Goal: Task Accomplishment & Management: Manage account settings

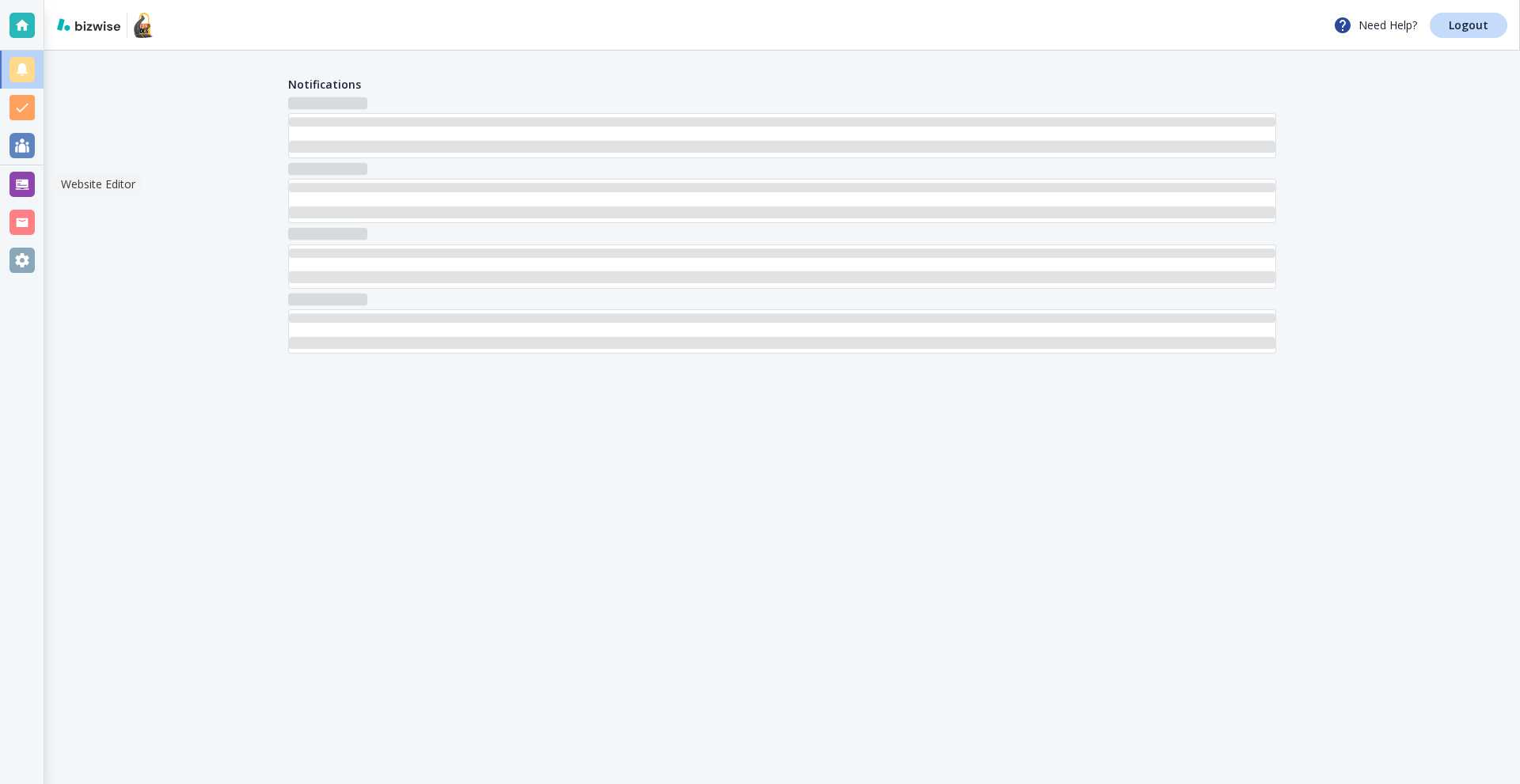
click at [10, 195] on div at bounding box center [22, 185] width 26 height 26
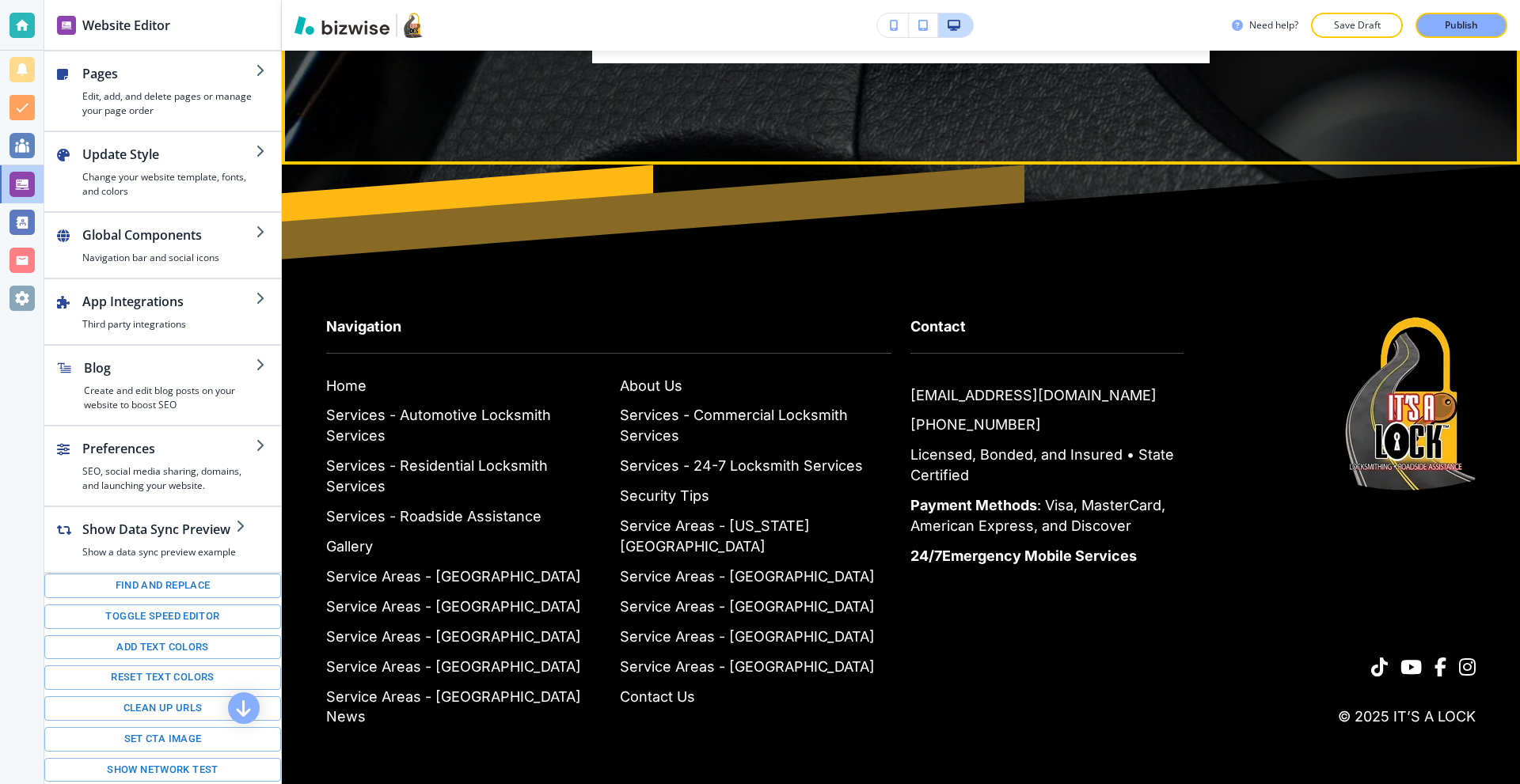
scroll to position [9352, 0]
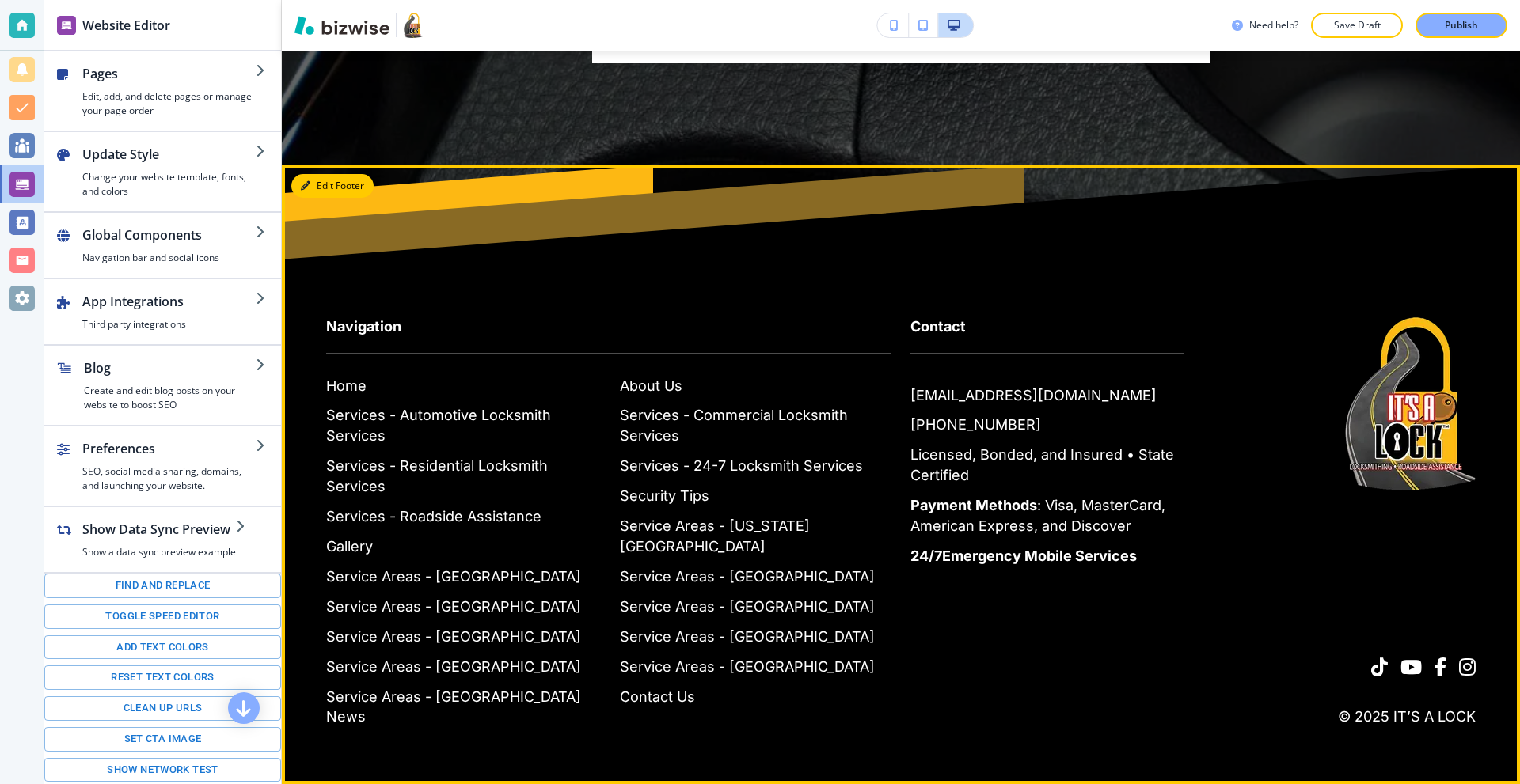
click at [316, 198] on button "Edit Footer" at bounding box center [332, 186] width 82 height 24
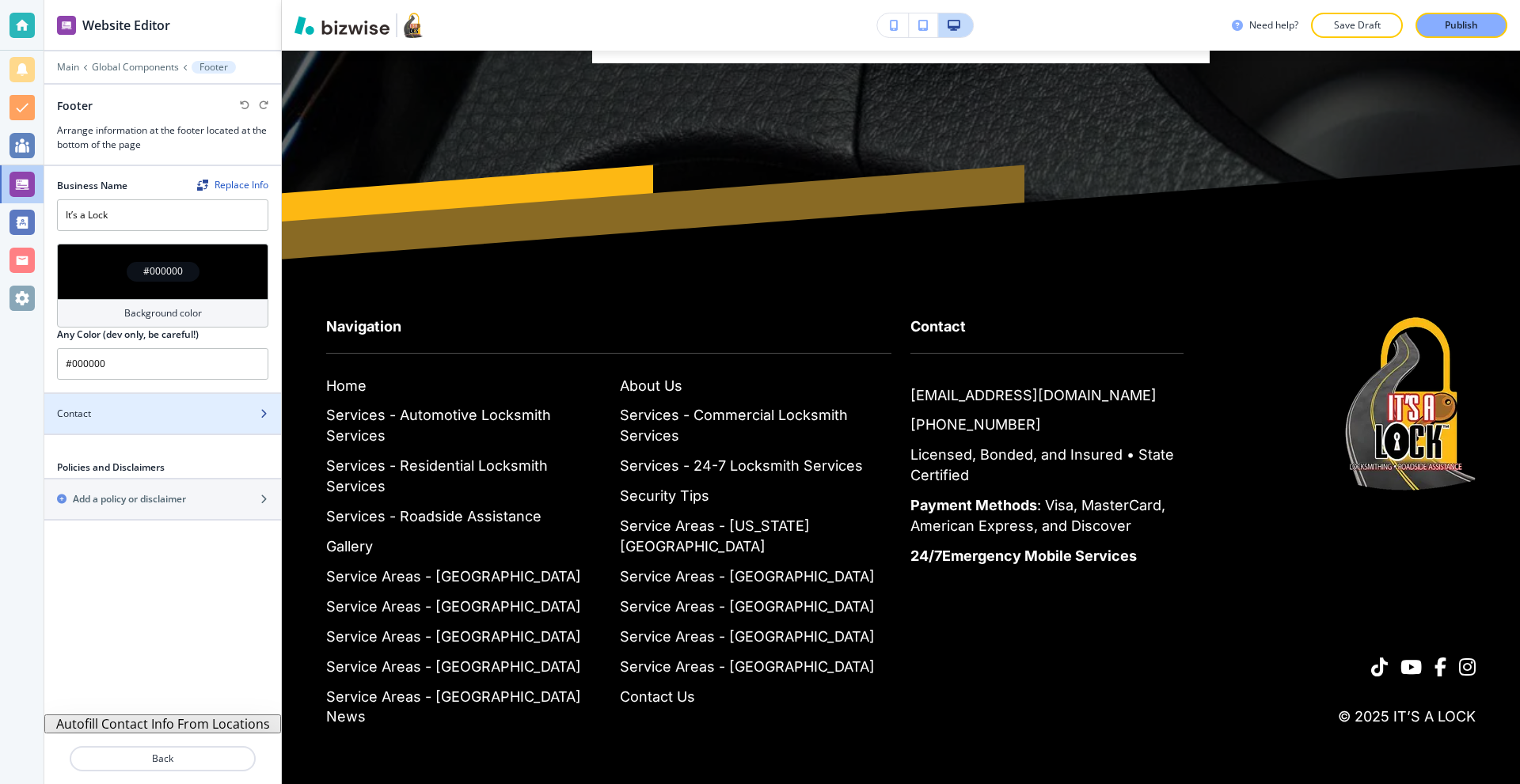
click at [115, 402] on div at bounding box center [162, 400] width 237 height 13
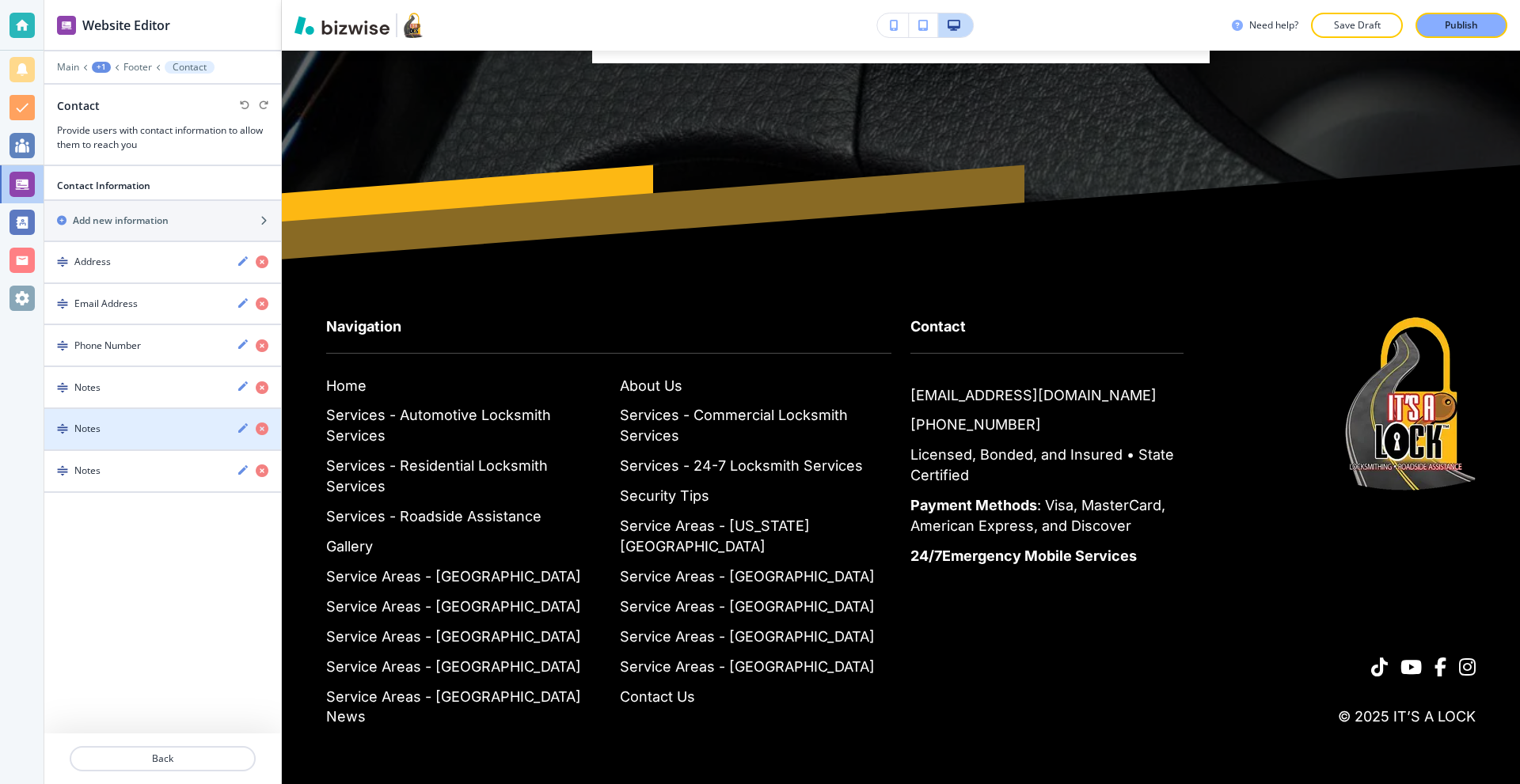
click at [133, 395] on div "button" at bounding box center [162, 401] width 237 height 13
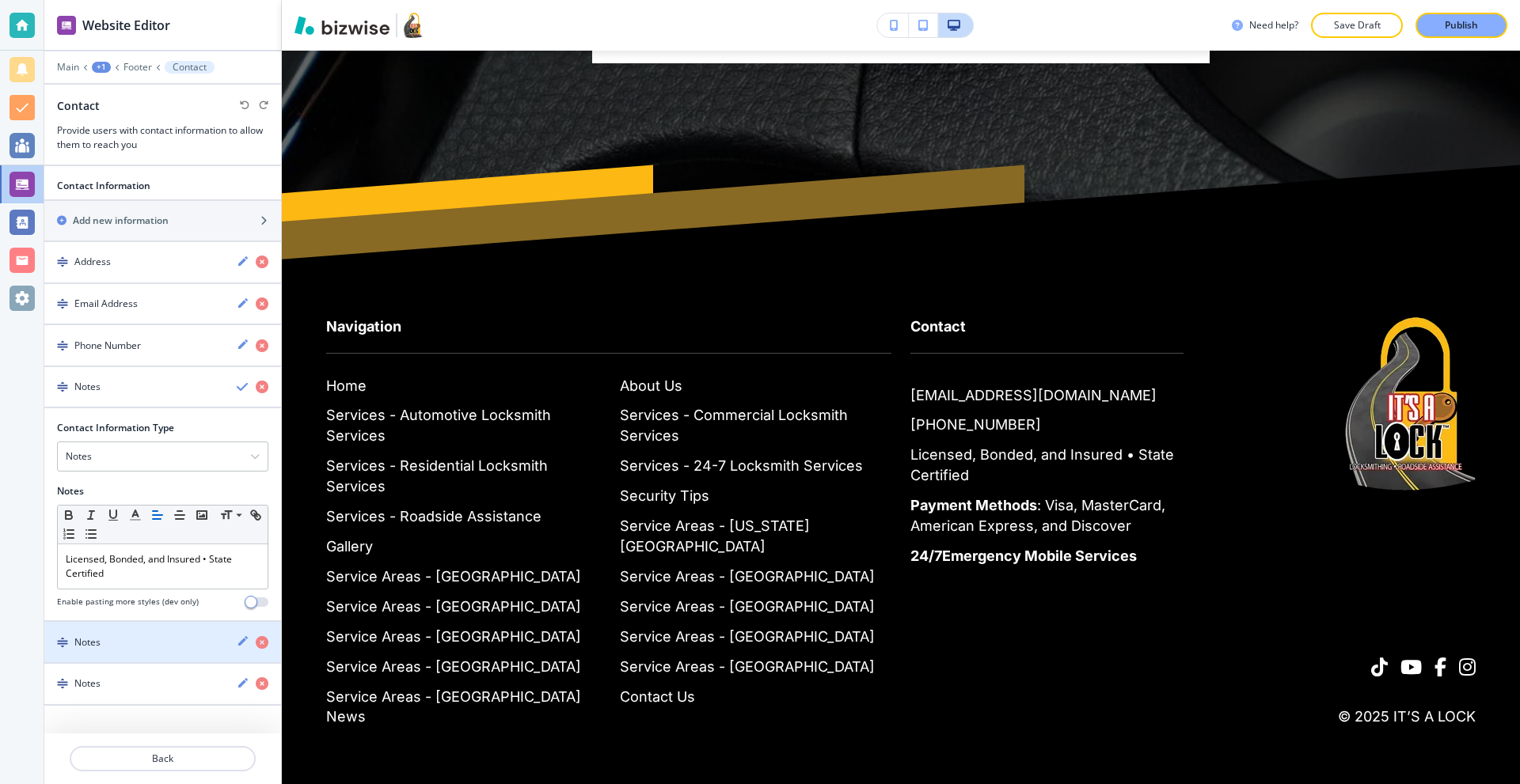
click at [135, 638] on div "Notes" at bounding box center [133, 642] width 180 height 14
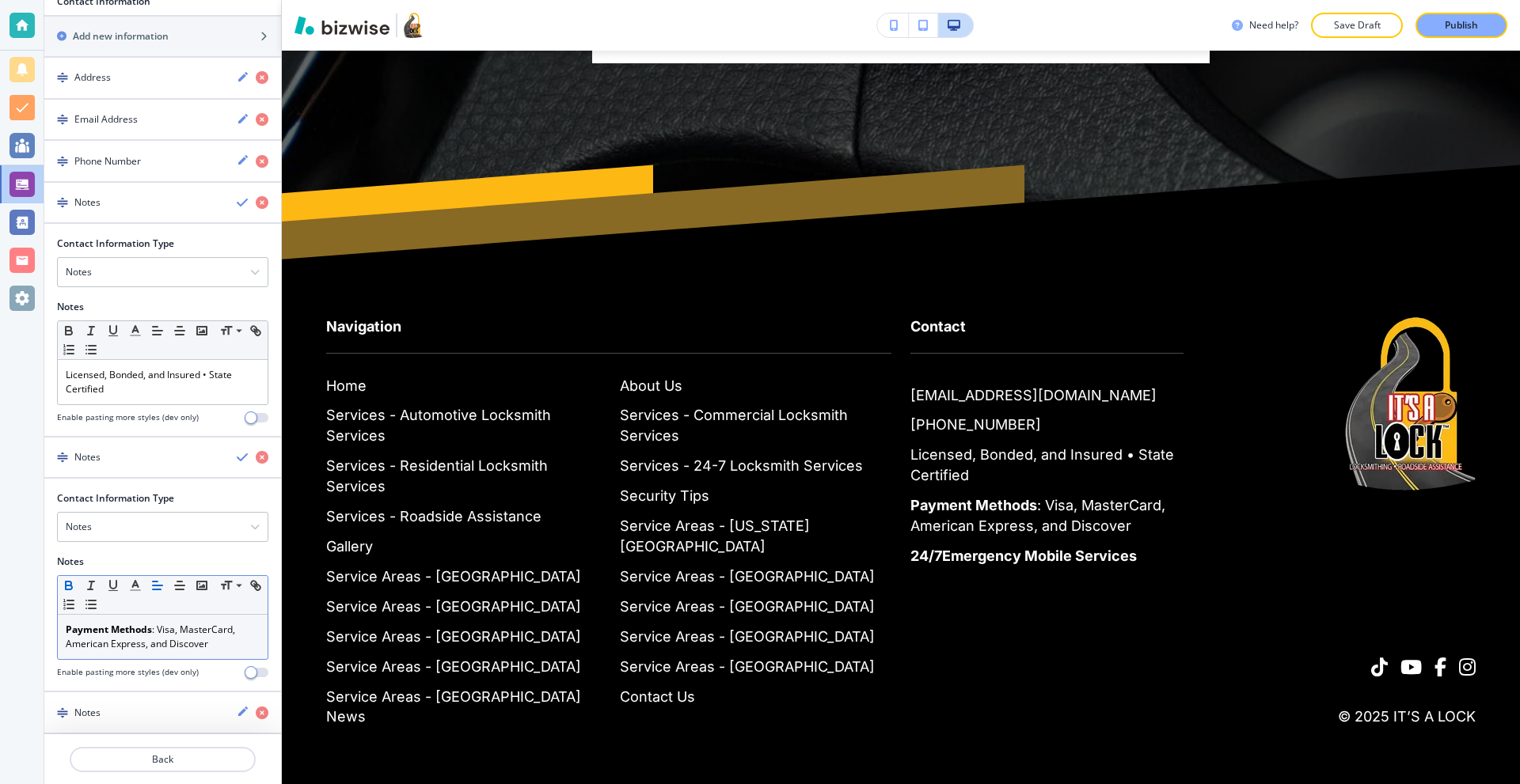
scroll to position [185, 0]
click at [227, 643] on p "Payment Methods : Visa, MasterCard, American Express, and Discover" at bounding box center [162, 636] width 194 height 29
drag, startPoint x: 224, startPoint y: 648, endPoint x: 150, endPoint y: 643, distance: 74.2
click at [150, 643] on p "Payment Methods : Visa, MasterCard, American Express, and Discover" at bounding box center [162, 636] width 194 height 29
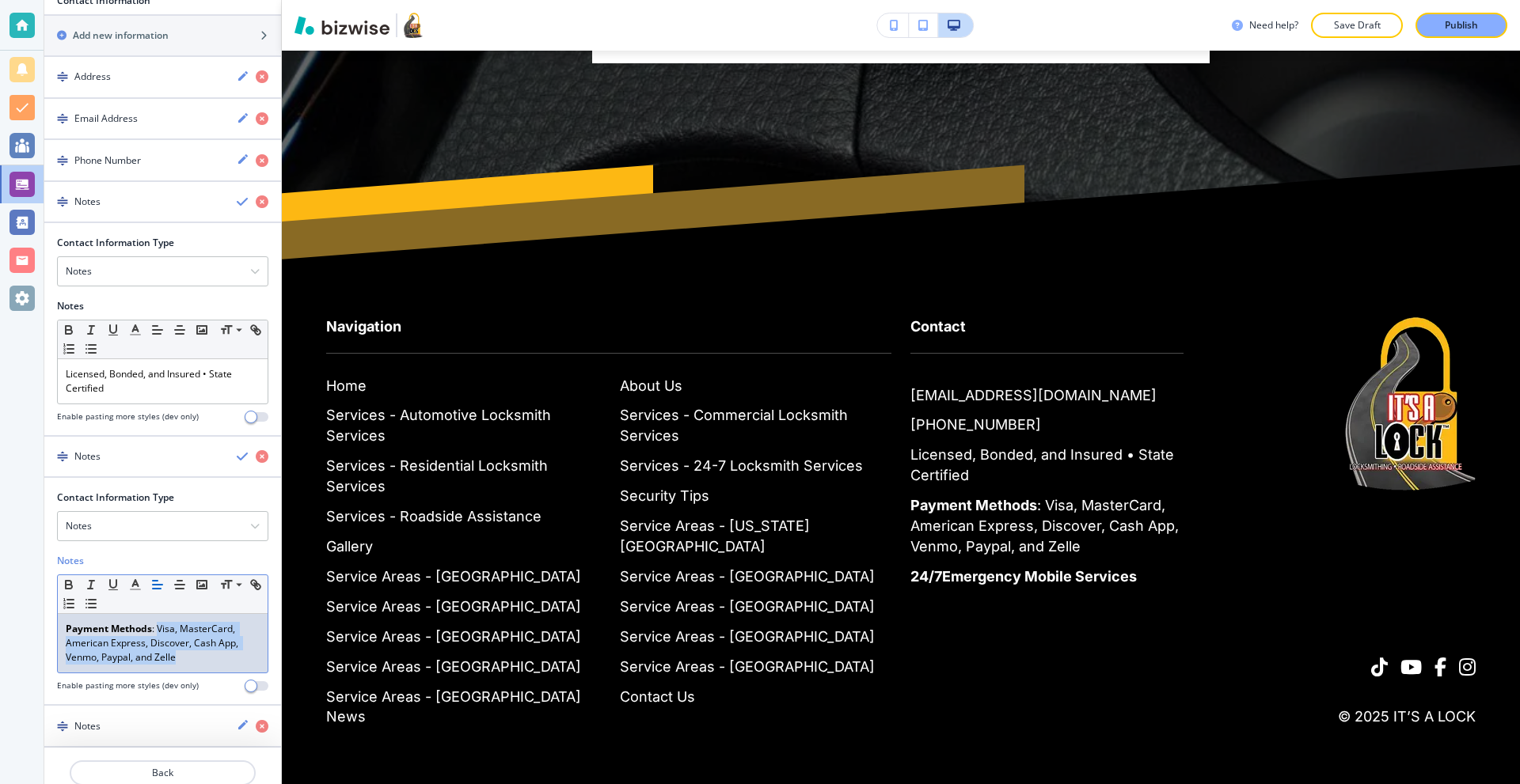
drag, startPoint x: 191, startPoint y: 657, endPoint x: 158, endPoint y: 629, distance: 43.3
click at [158, 629] on p "Payment Methods : Visa, MasterCard, American Express, Discover, Cash App, Venmo…" at bounding box center [162, 643] width 194 height 42
copy p "Visa, MasterCard, American Express, Discover, Cash App, Venmo, Paypal, and Zelle"
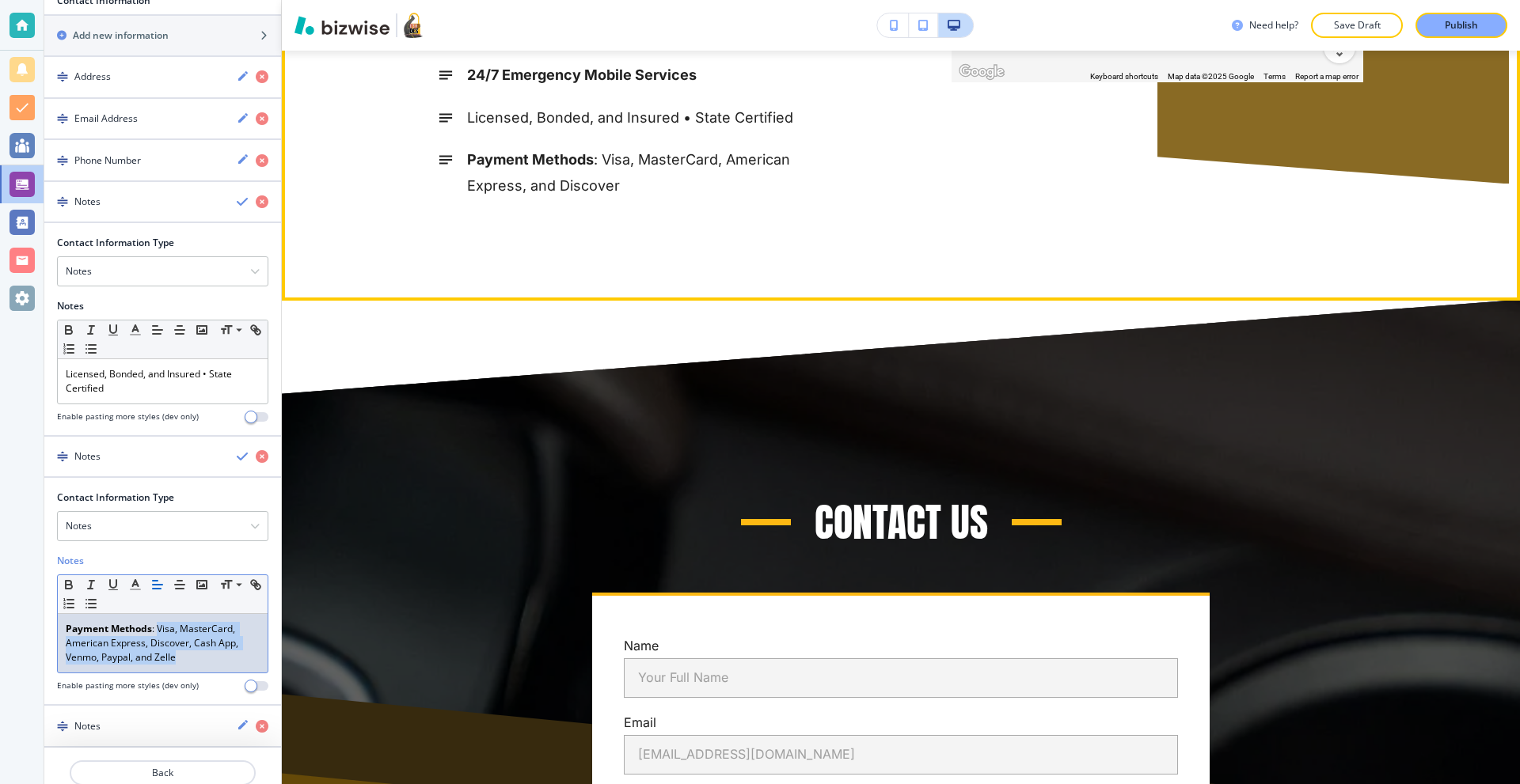
scroll to position [7453, 0]
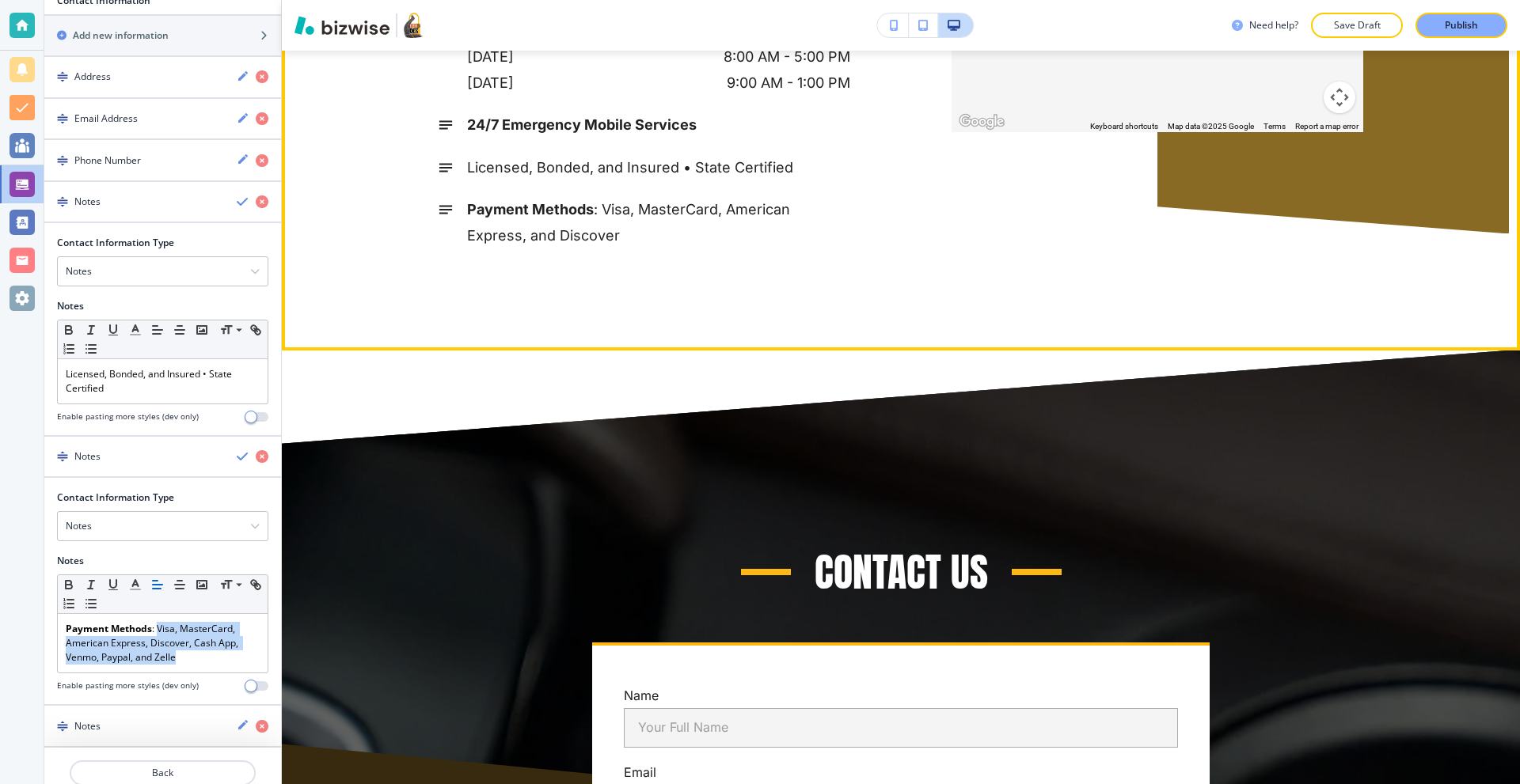
drag, startPoint x: 323, startPoint y: 72, endPoint x: 283, endPoint y: 103, distance: 50.6
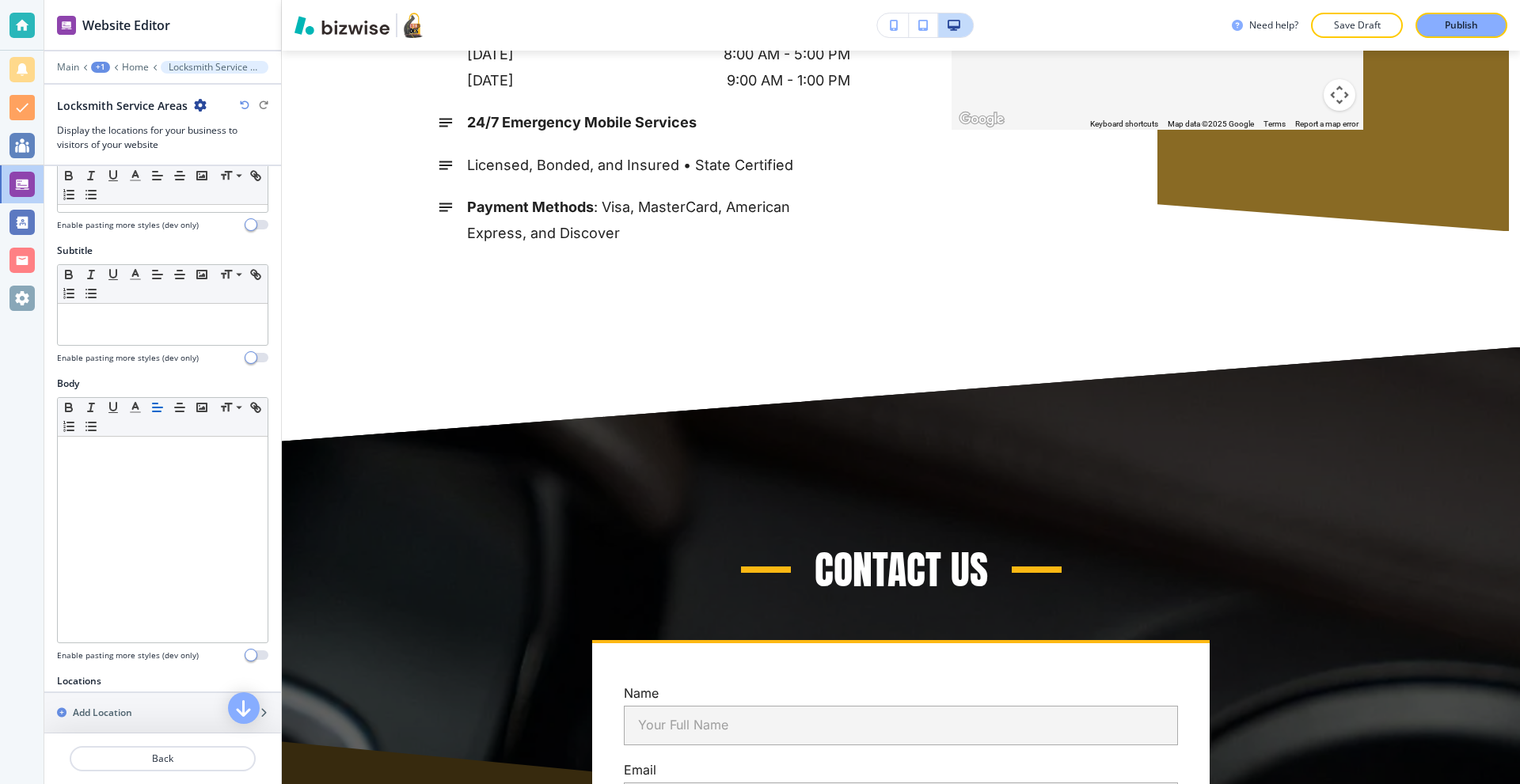
scroll to position [495, 0]
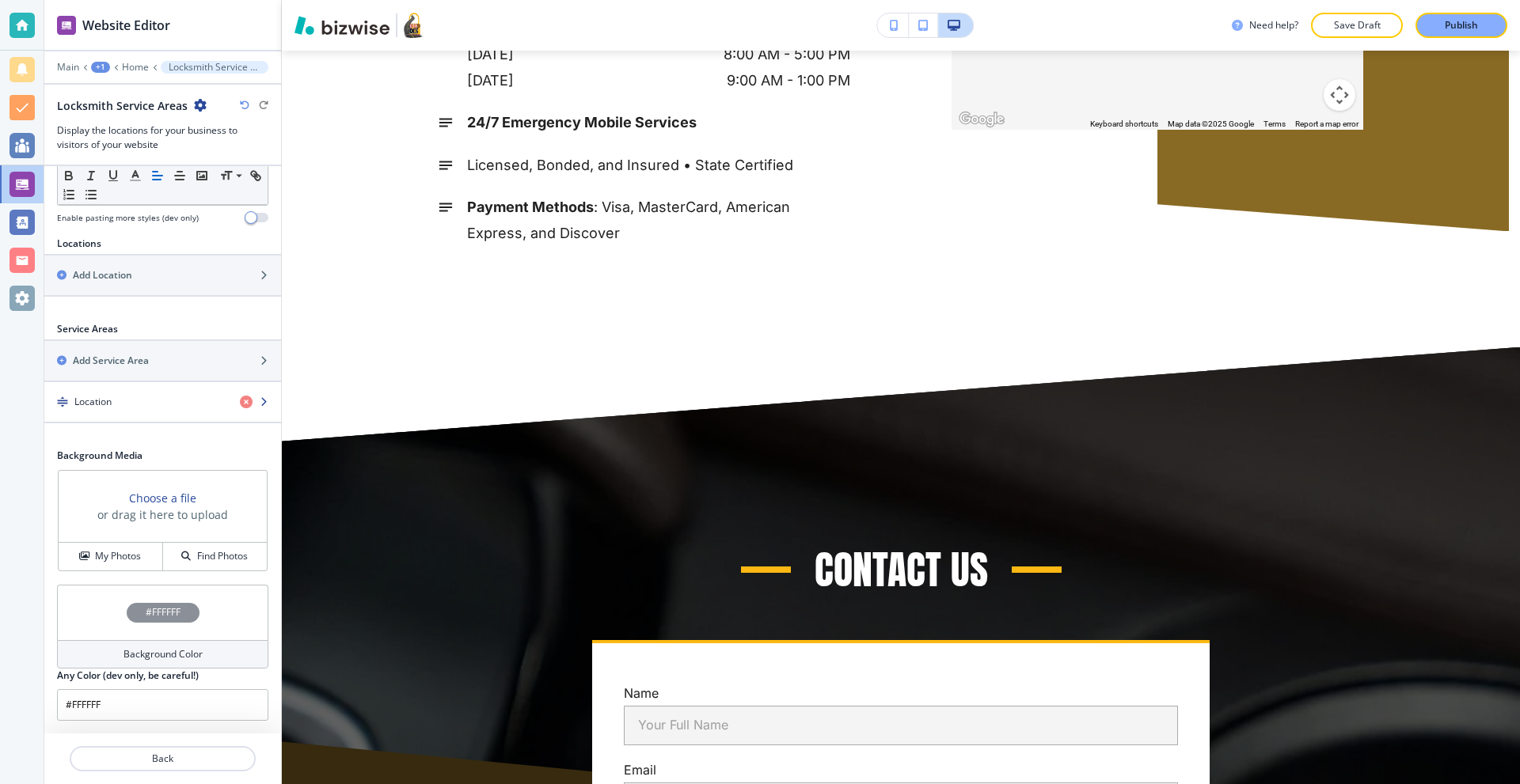
click at [121, 402] on div "Location" at bounding box center [135, 401] width 183 height 14
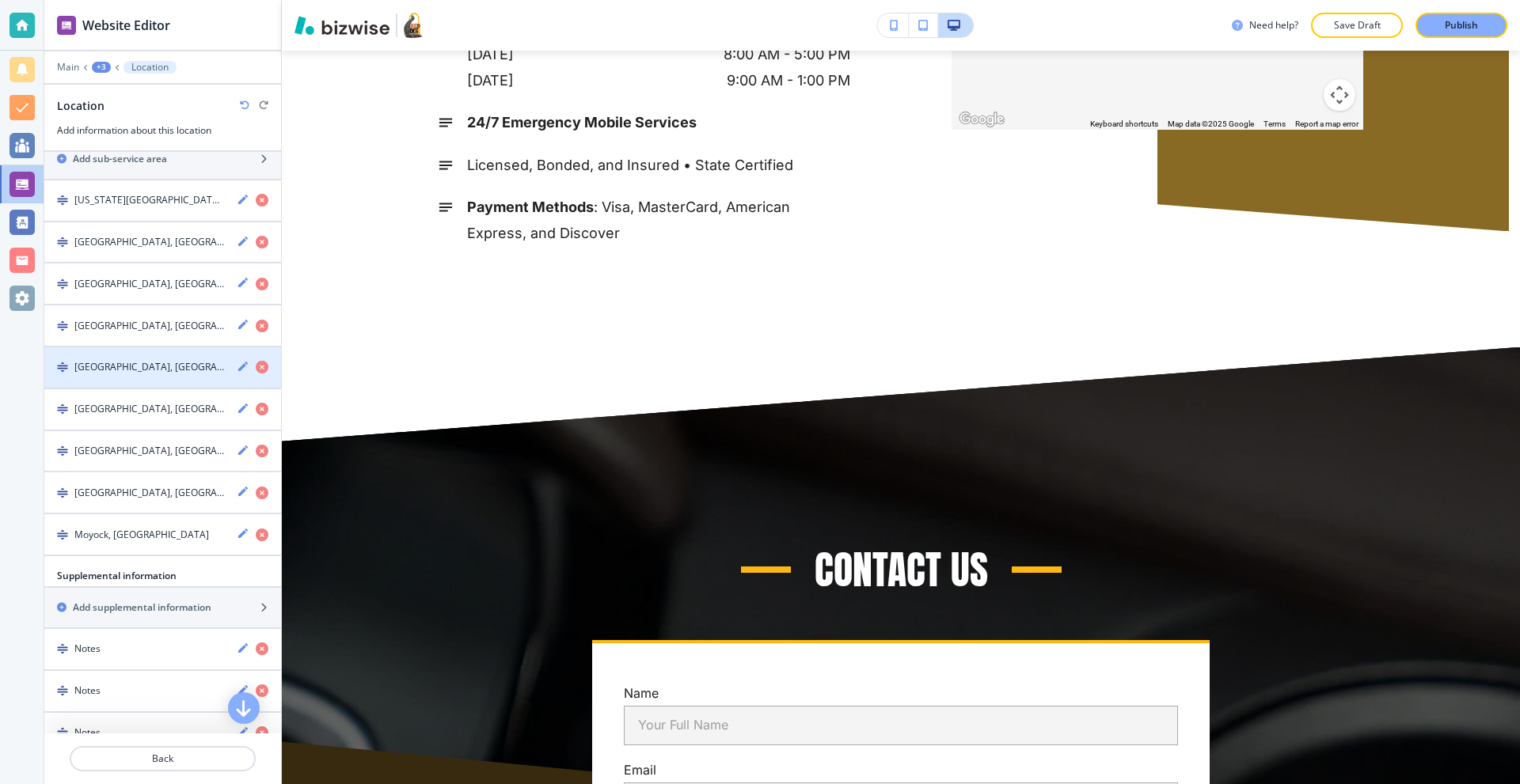
scroll to position [371, 0]
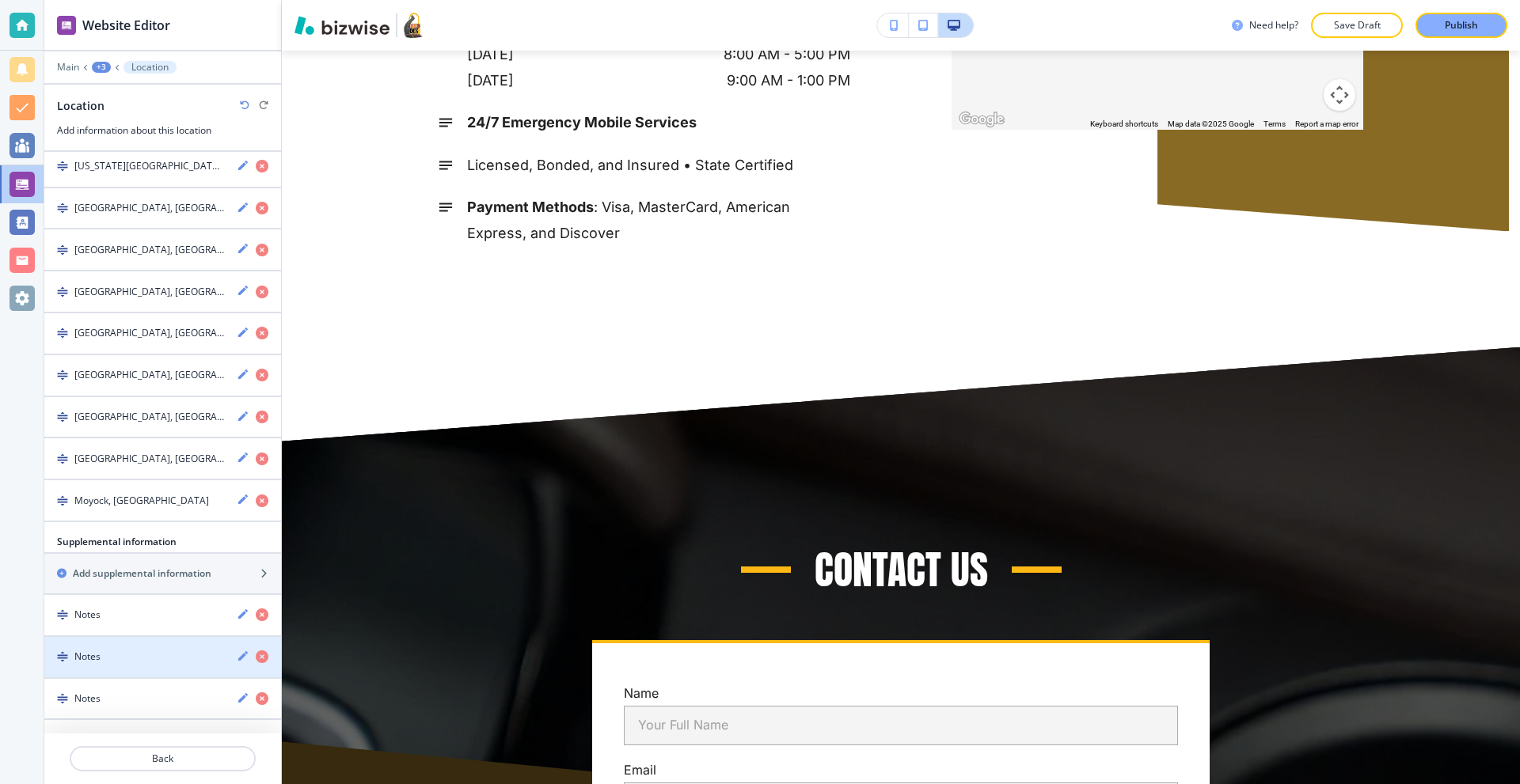
click at [125, 656] on div "Notes" at bounding box center [133, 656] width 180 height 14
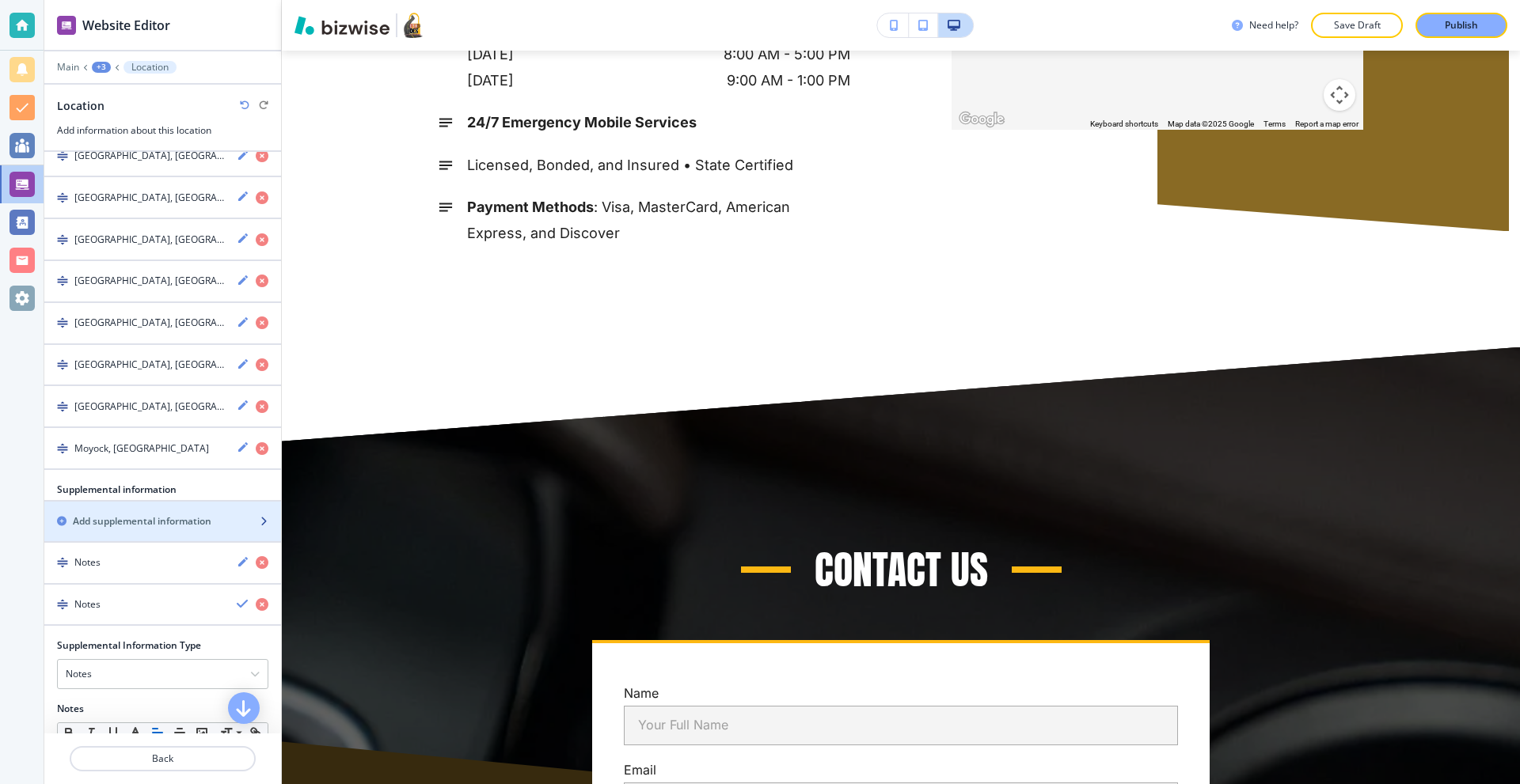
scroll to position [584, 0]
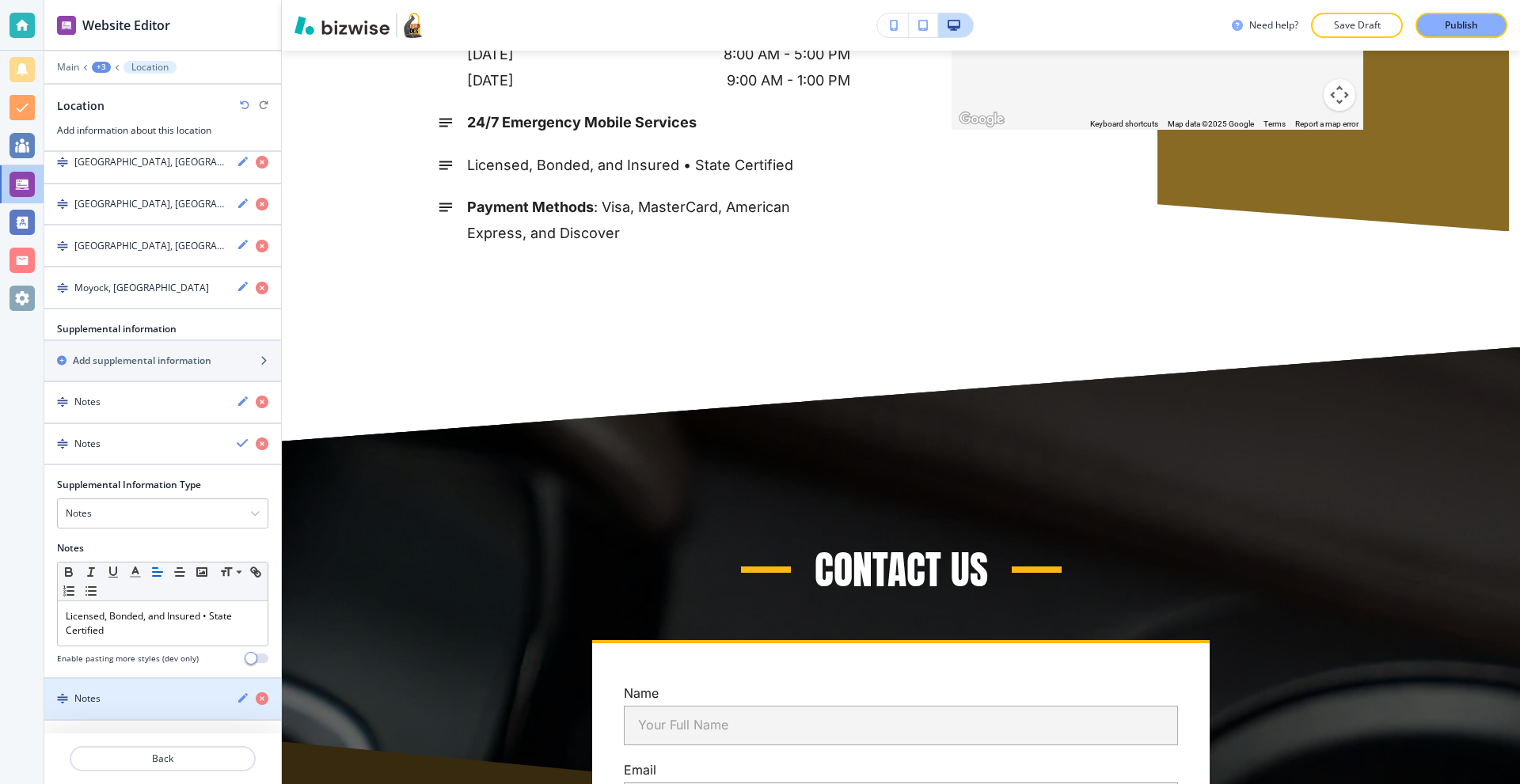
click at [133, 704] on div "Notes" at bounding box center [133, 698] width 180 height 14
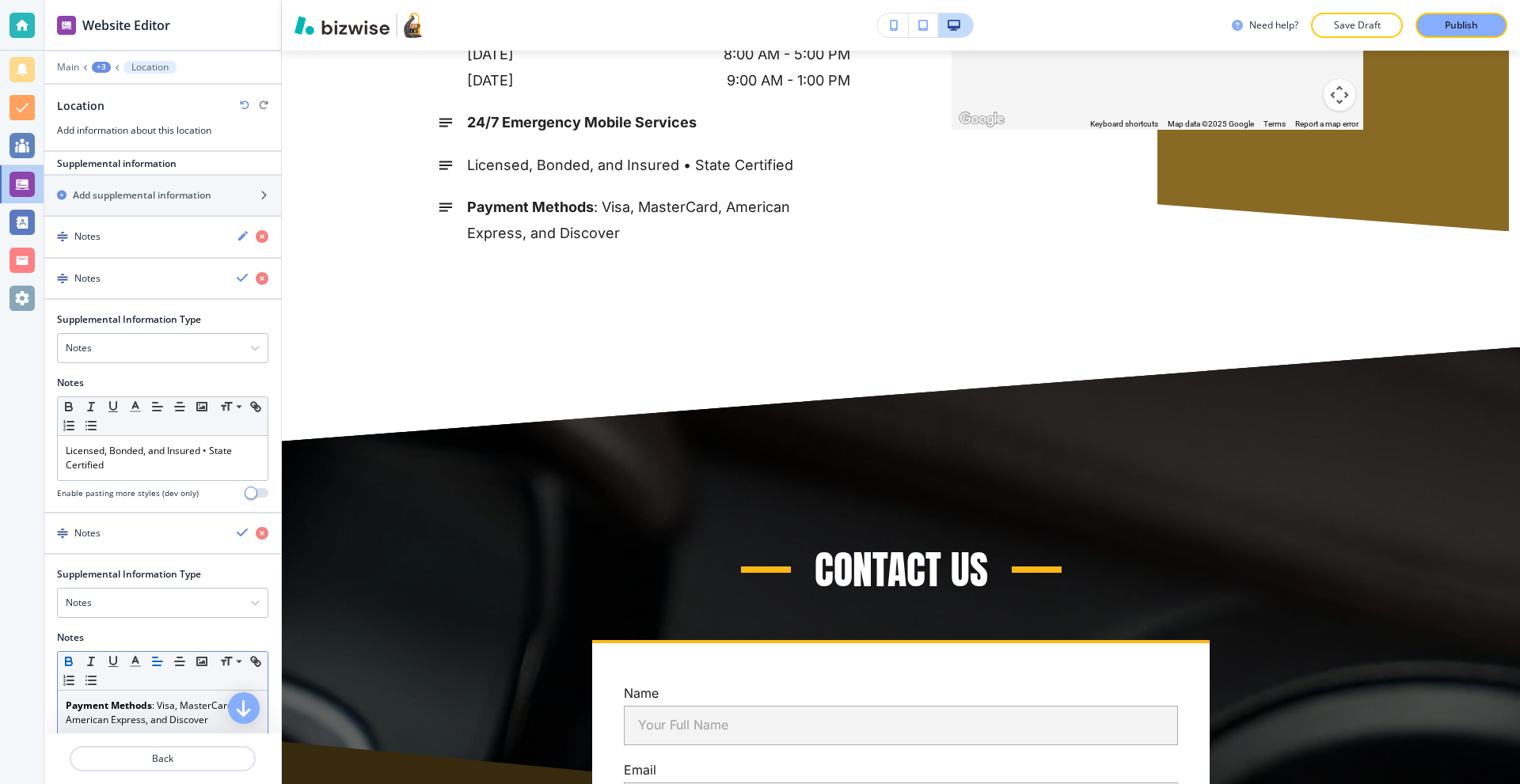
scroll to position [797, 0]
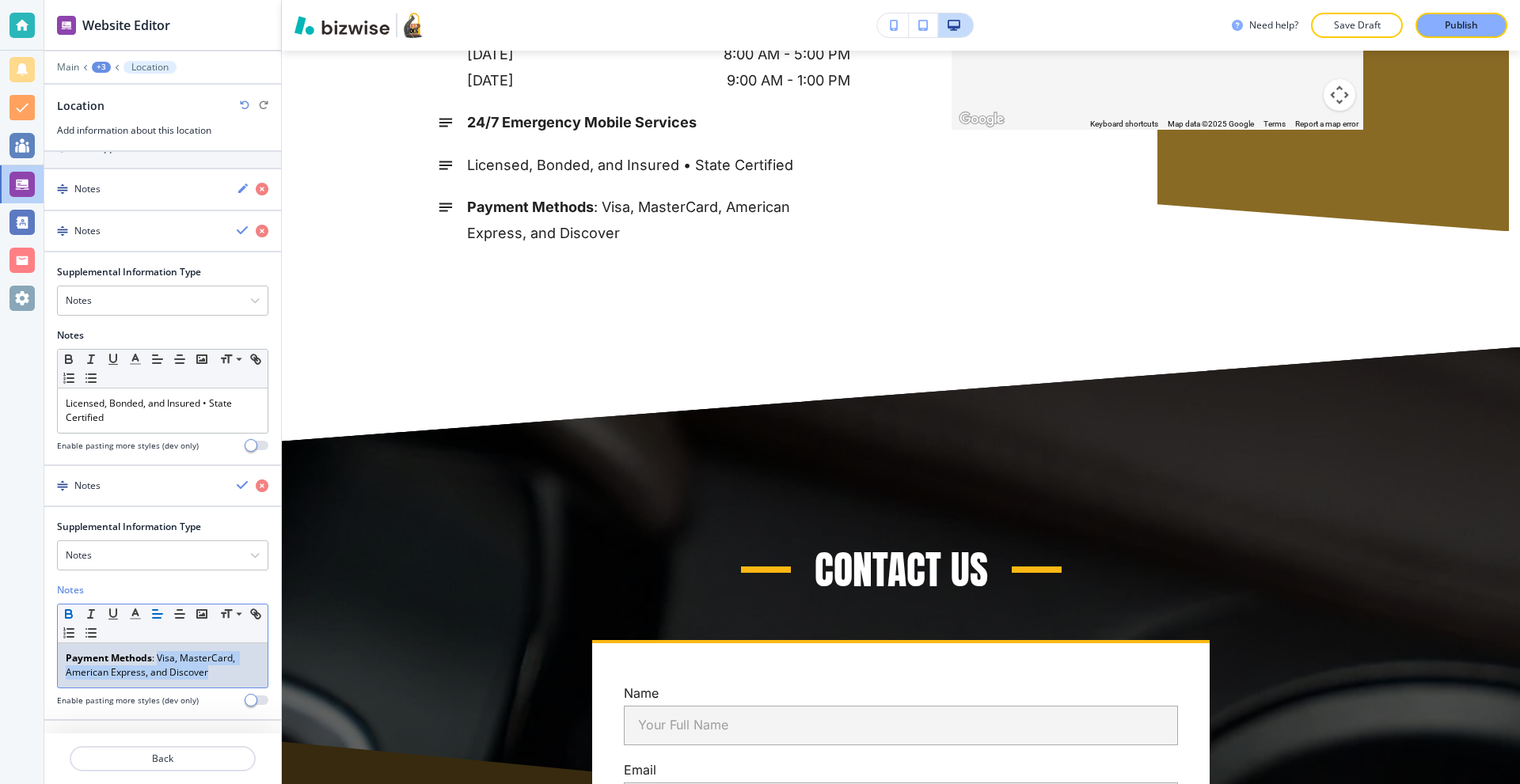
drag, startPoint x: 222, startPoint y: 676, endPoint x: 158, endPoint y: 659, distance: 66.2
click at [158, 659] on p "Payment Methods : Visa, MasterCard, American Express, and Discover" at bounding box center [162, 665] width 194 height 29
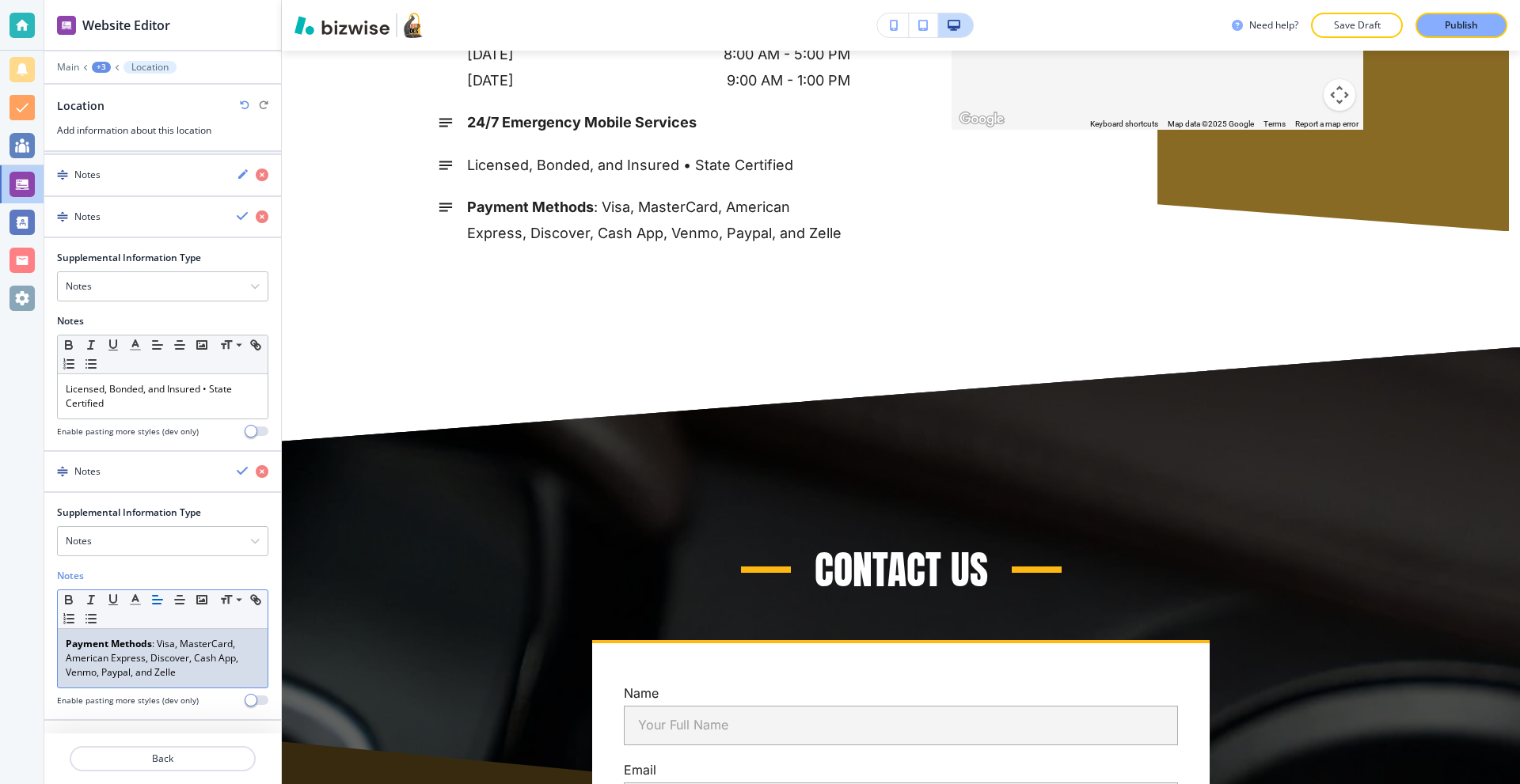
click at [224, 583] on div "Notes" at bounding box center [163, 575] width 212 height 14
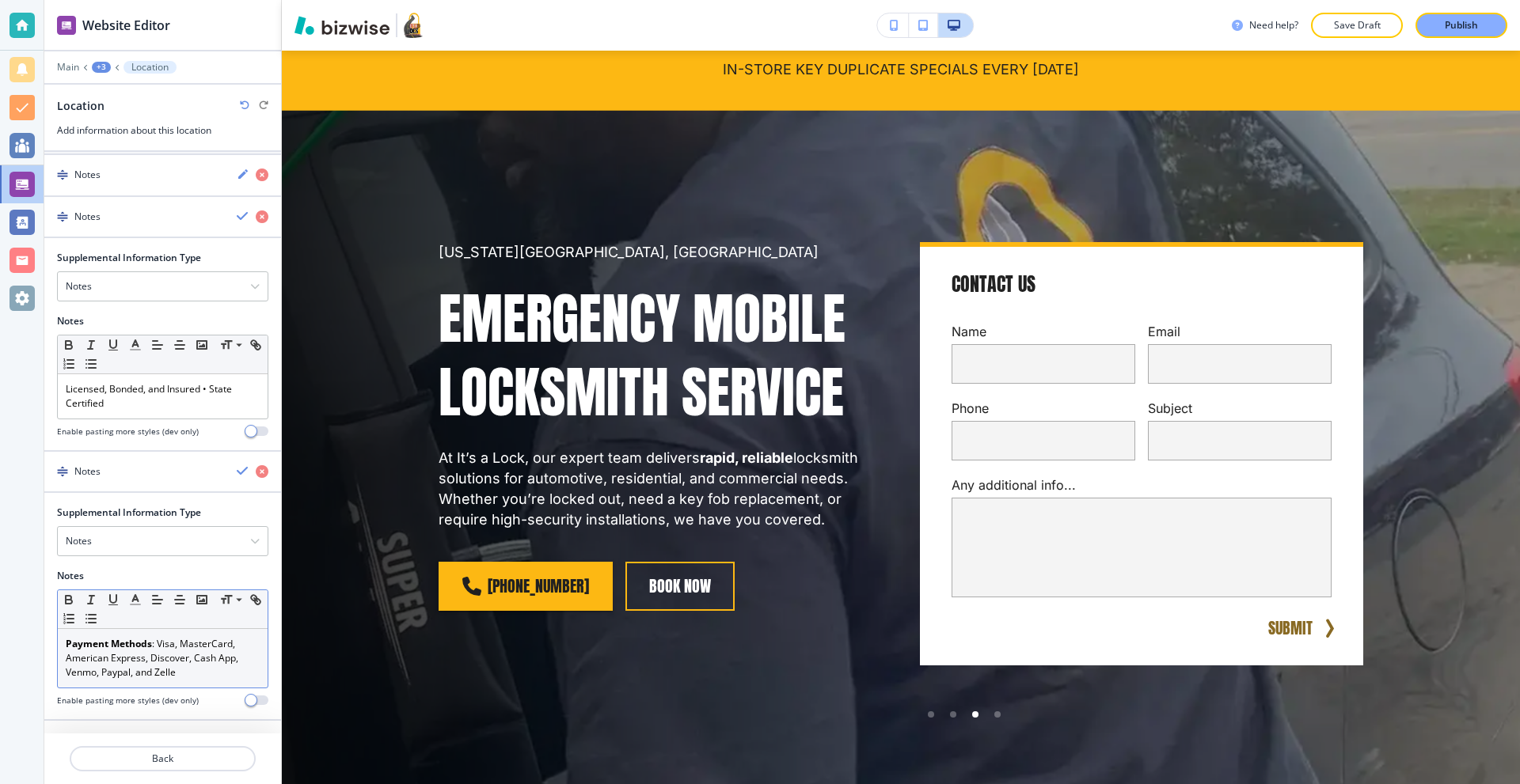
scroll to position [0, 0]
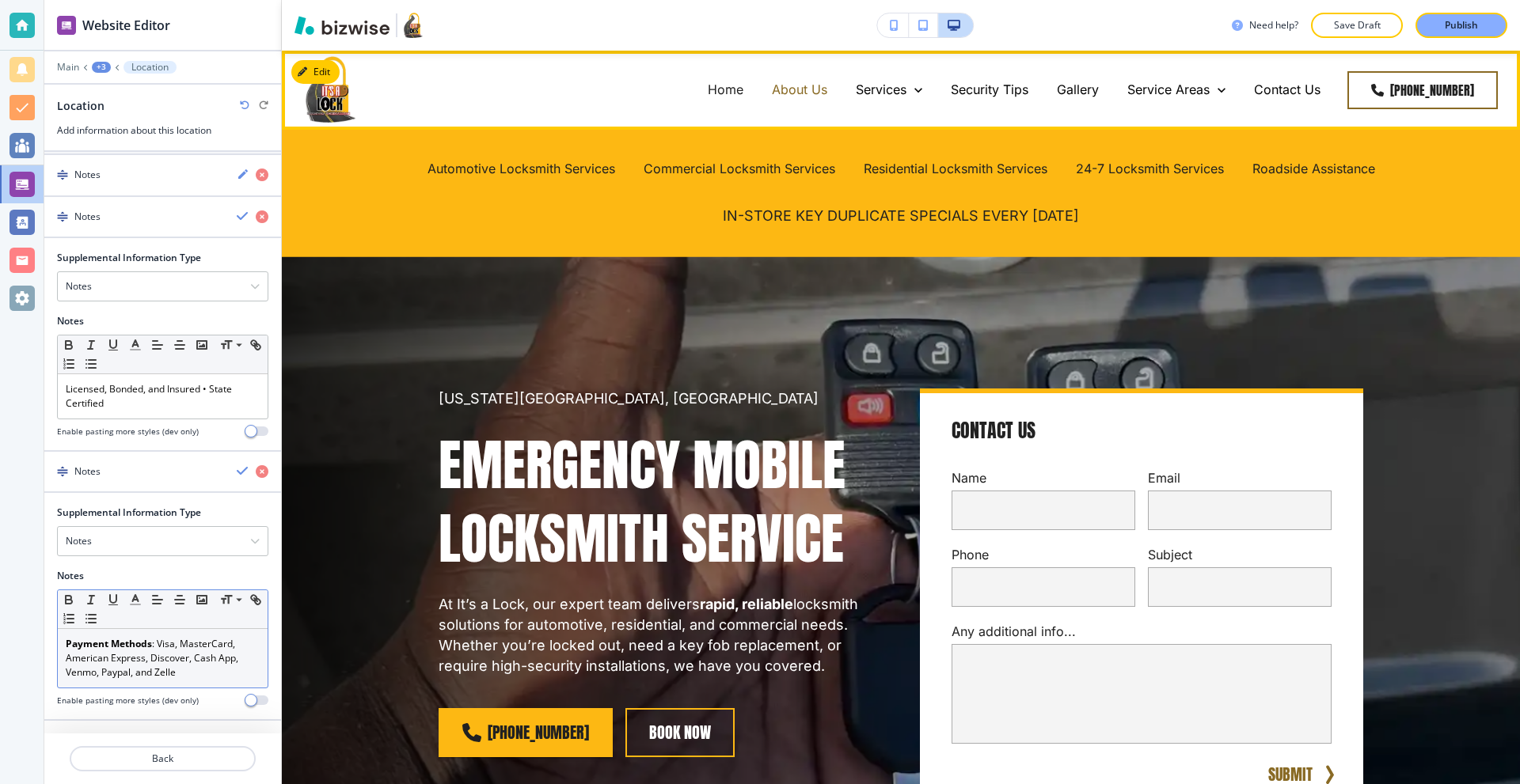
click at [816, 93] on p "About Us" at bounding box center [800, 90] width 55 height 18
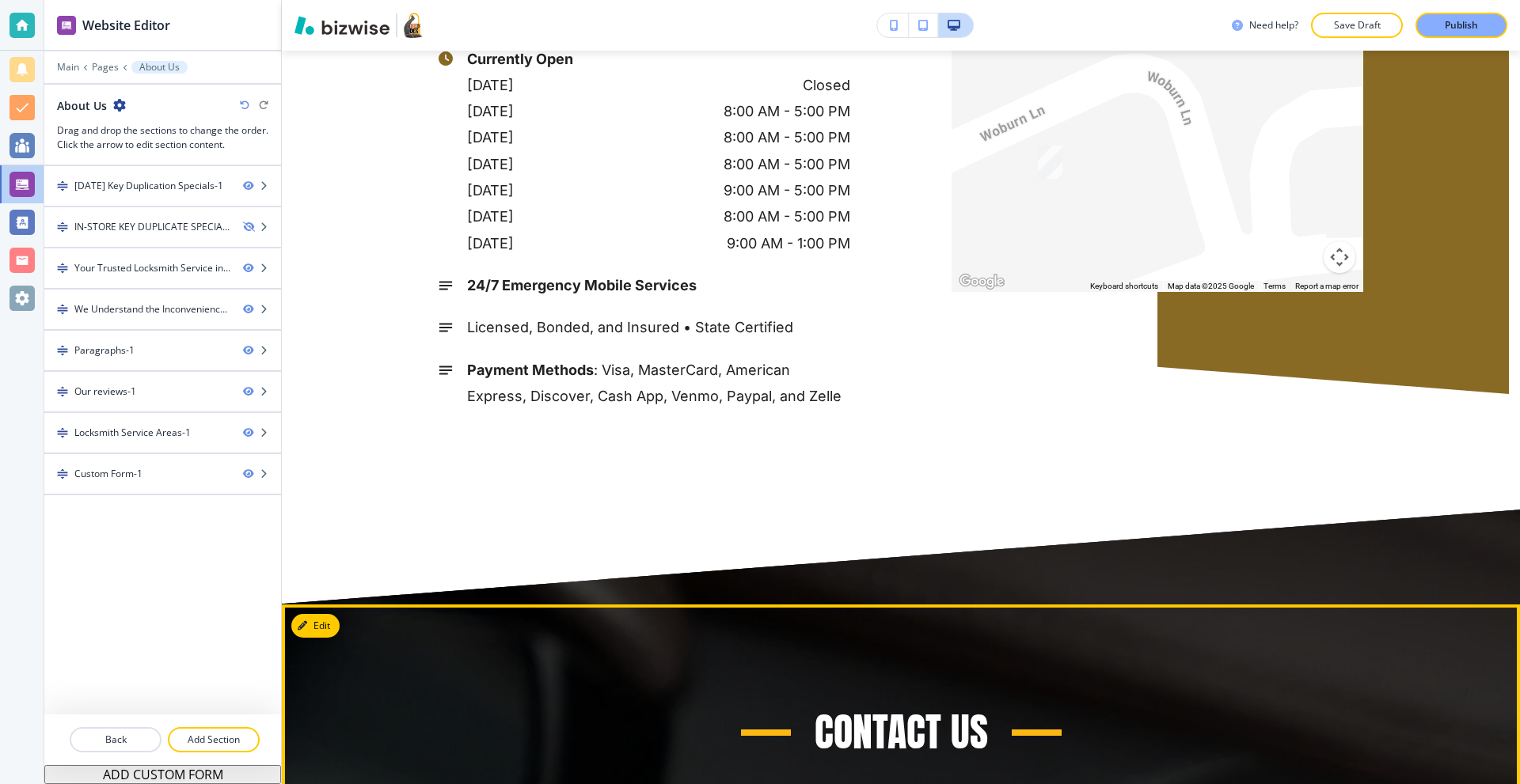
scroll to position [4155, 0]
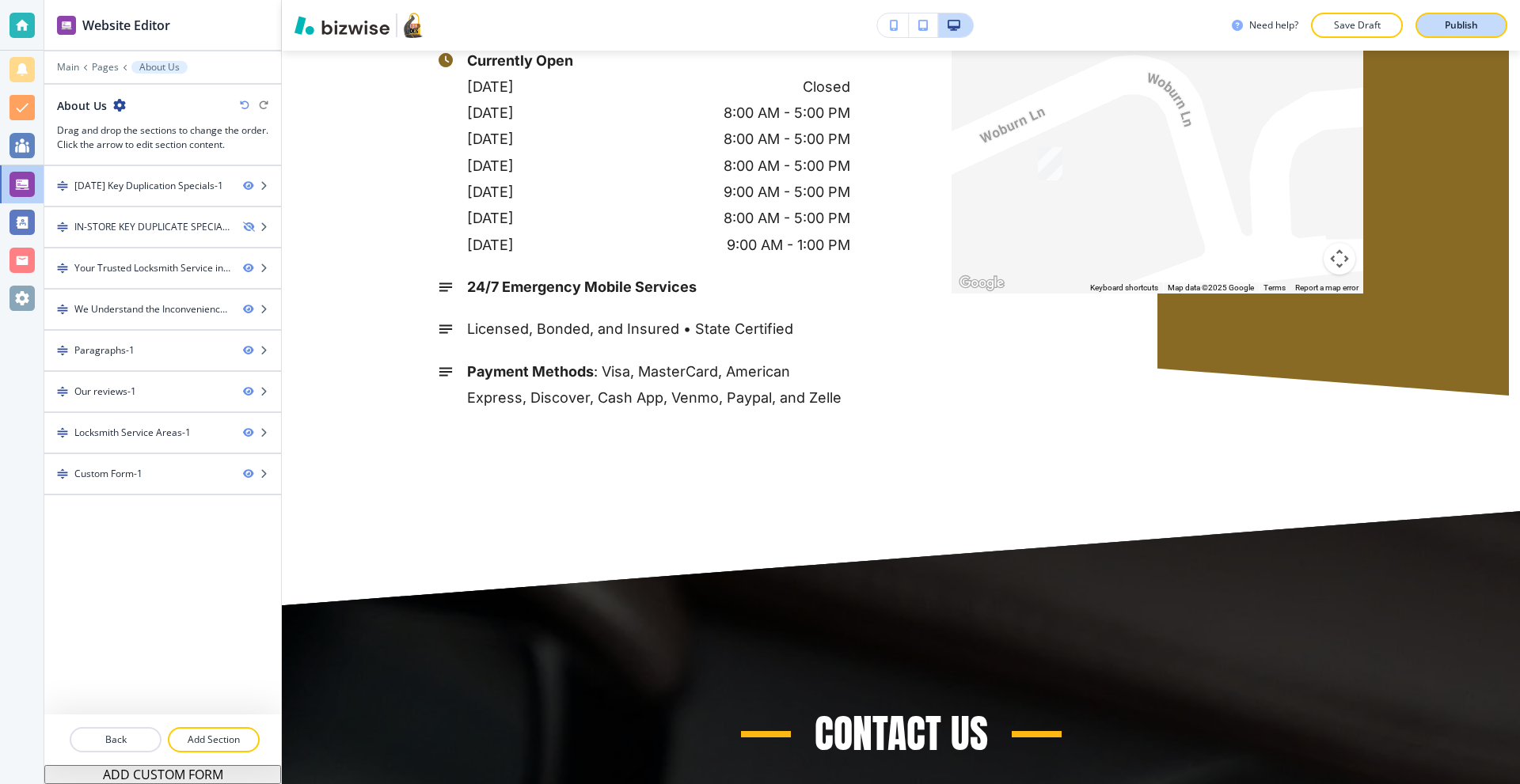
click at [1451, 34] on button "Publish" at bounding box center [1462, 26] width 92 height 26
drag, startPoint x: 8, startPoint y: 19, endPoint x: 84, endPoint y: 19, distance: 76.0
click at [8, 19] on div at bounding box center [21, 25] width 43 height 51
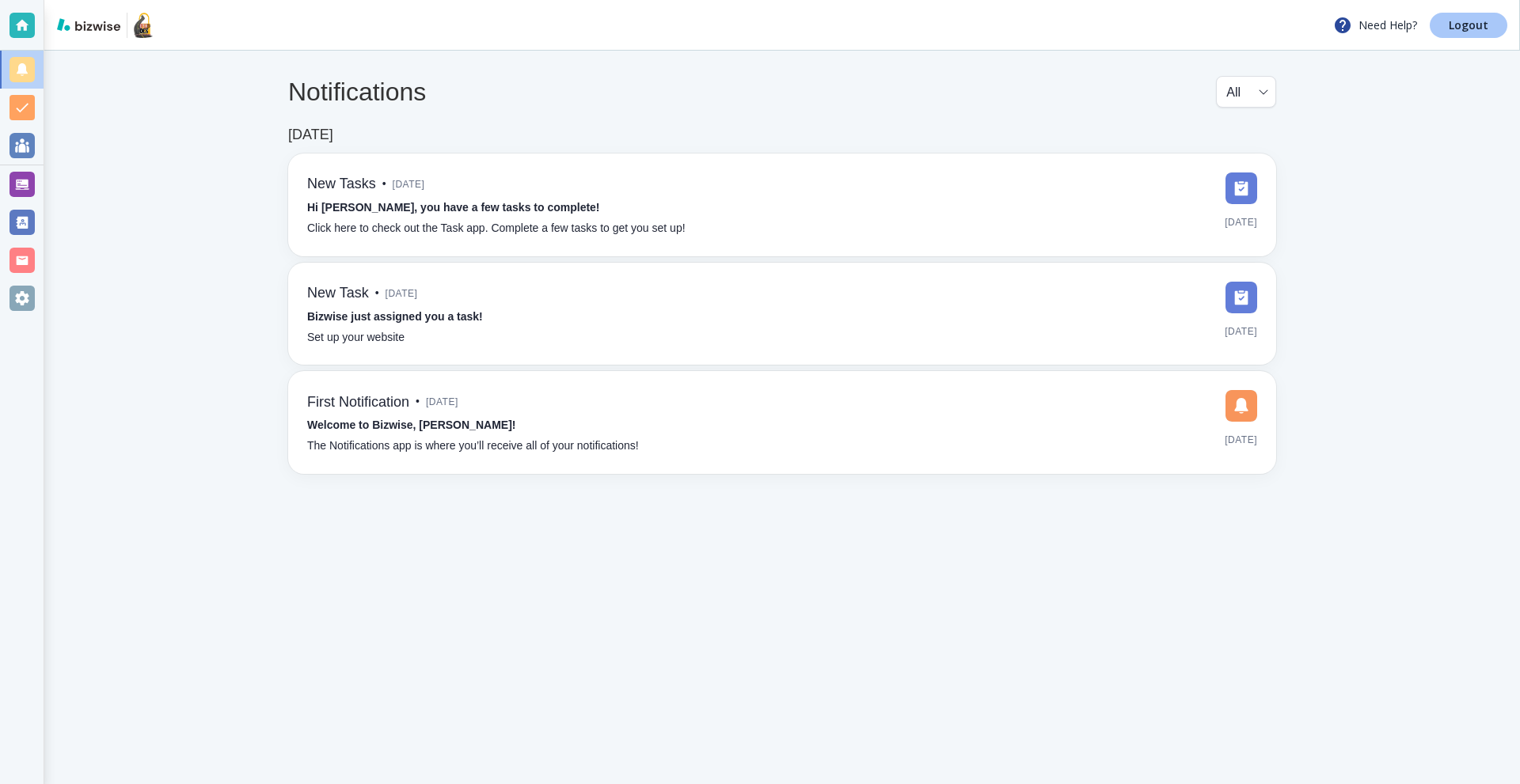
click at [1490, 27] on link "Logout" at bounding box center [1468, 26] width 77 height 26
